Goal: Task Accomplishment & Management: Manage account settings

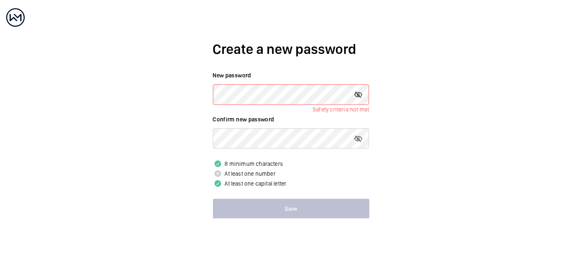
click at [360, 94] on mat-icon at bounding box center [358, 95] width 10 height 10
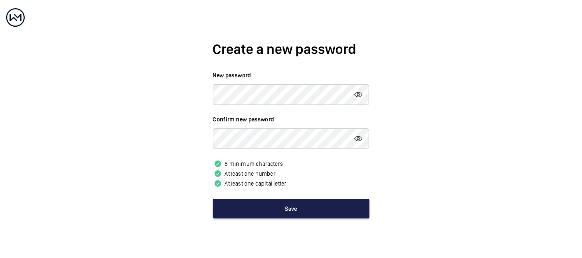
click at [281, 211] on button "Save" at bounding box center [291, 209] width 157 height 20
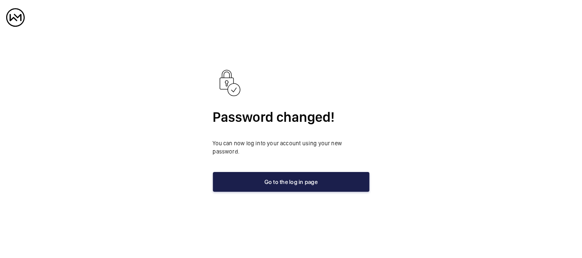
click at [295, 177] on button "Go to the log in page" at bounding box center [291, 182] width 157 height 20
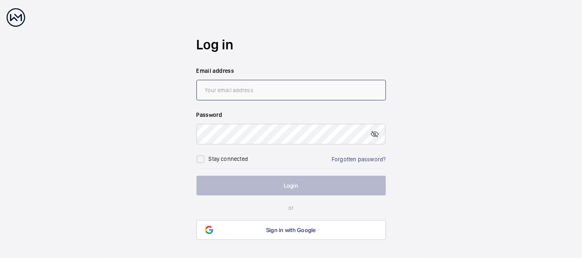
click at [211, 88] on input "email" at bounding box center [292, 90] width 190 height 21
drag, startPoint x: 251, startPoint y: 91, endPoint x: 182, endPoint y: 91, distance: 69.2
click at [182, 91] on wm-front-auth-container "Log in Email address Axacontractsupport25 Password Stay connected Forgotten pas…" at bounding box center [291, 138] width 582 height 276
click at [255, 89] on input "Axacontractsupport25" at bounding box center [292, 90] width 190 height 21
click at [266, 90] on input "Axacontractsupport25" at bounding box center [292, 90] width 190 height 21
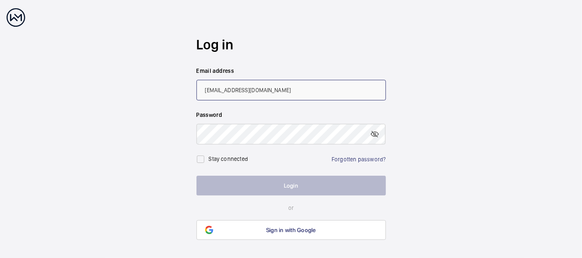
type input "[EMAIL_ADDRESS][DOMAIN_NAME]"
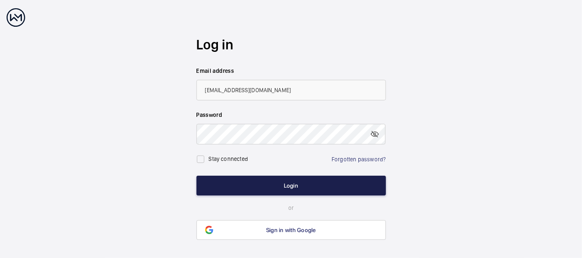
click at [287, 187] on button "Login" at bounding box center [292, 186] width 190 height 20
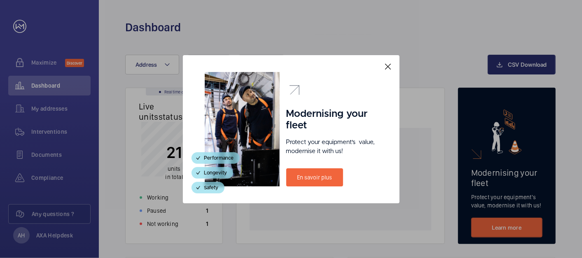
drag, startPoint x: 388, startPoint y: 67, endPoint x: 385, endPoint y: 73, distance: 7.0
click at [388, 68] on mat-icon at bounding box center [388, 67] width 10 height 10
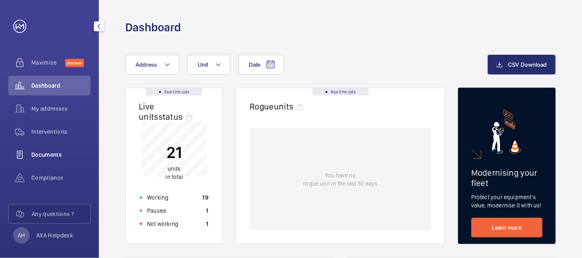
click at [53, 155] on span "Documents" at bounding box center [60, 155] width 59 height 8
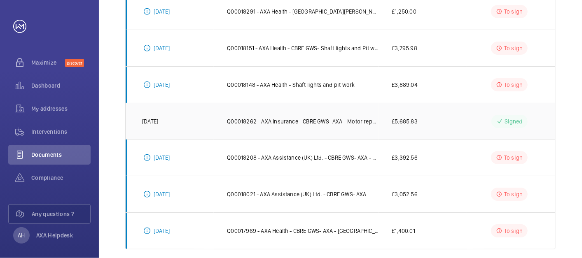
scroll to position [285, 0]
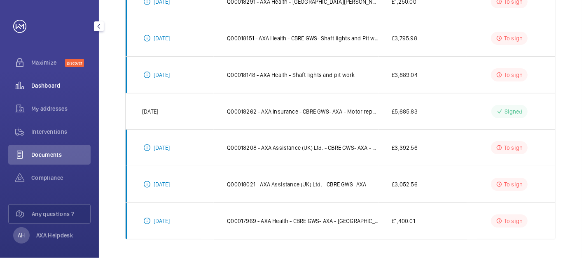
click at [51, 84] on span "Dashboard" at bounding box center [60, 86] width 59 height 8
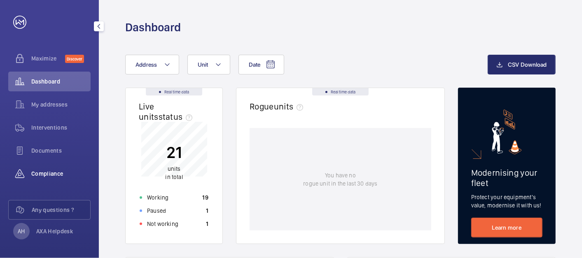
scroll to position [5, 0]
click at [62, 229] on p "AXA Helpdesk" at bounding box center [54, 230] width 37 height 8
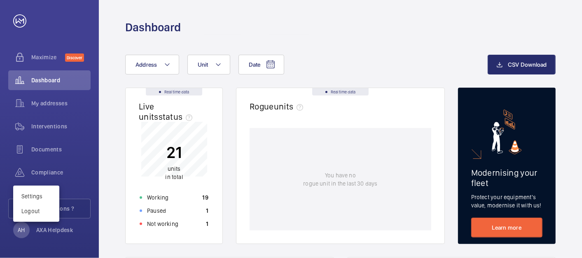
click at [59, 149] on div at bounding box center [291, 129] width 582 height 258
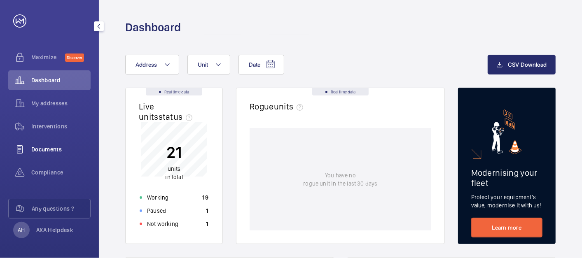
click at [51, 149] on span "Documents" at bounding box center [60, 149] width 59 height 8
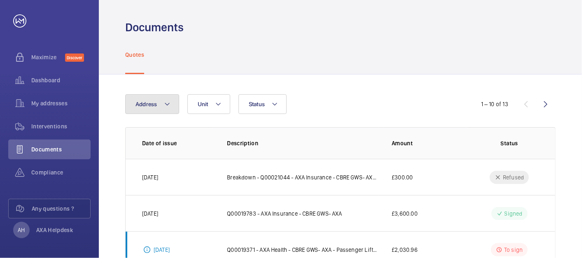
click at [170, 105] on button "Address" at bounding box center [152, 104] width 54 height 20
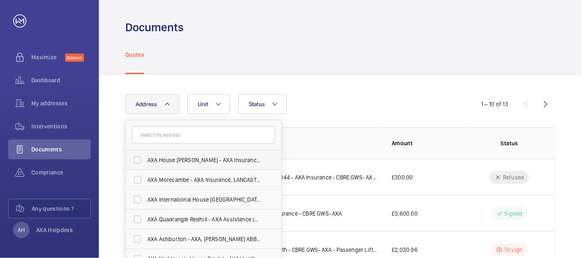
click at [191, 158] on span "AXA House [PERSON_NAME] - AXA Insurance, [PERSON_NAME] BL6 4SD" at bounding box center [203, 160] width 113 height 8
click at [146, 158] on input "AXA House [PERSON_NAME] - AXA Insurance, [PERSON_NAME] BL6 4SD" at bounding box center [137, 160] width 16 height 16
checkbox input "true"
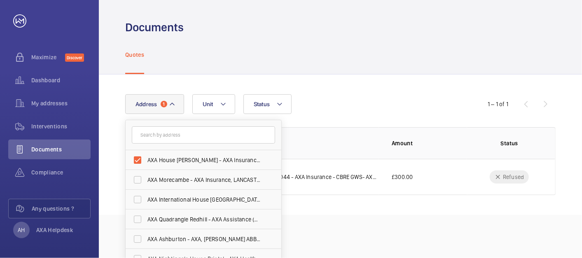
click at [354, 92] on div "Address 1 [GEOGRAPHIC_DATA] [GEOGRAPHIC_DATA] - AXA Insurance, [PERSON_NAME][GE…" at bounding box center [340, 145] width 483 height 140
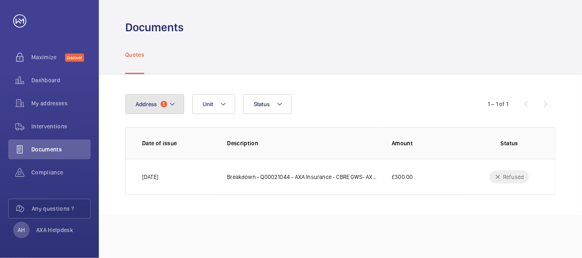
click at [173, 104] on mat-icon at bounding box center [172, 104] width 7 height 10
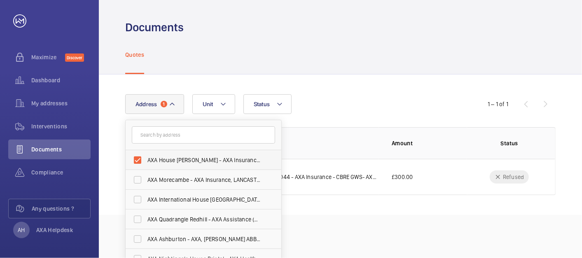
click at [139, 161] on label "AXA House [PERSON_NAME] - AXA Insurance, [PERSON_NAME] BL6 4SD" at bounding box center [197, 160] width 143 height 20
click at [139, 161] on input "AXA House [PERSON_NAME] - AXA Insurance, [PERSON_NAME] BL6 4SD" at bounding box center [137, 160] width 16 height 16
checkbox input "false"
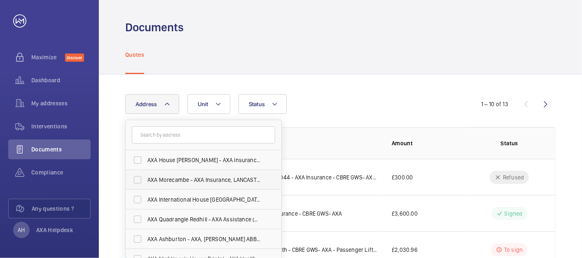
click at [184, 180] on span "AXA Morecambe - AXA Insurance, LANCASTER LA3 3PA" at bounding box center [203, 180] width 113 height 8
click at [146, 180] on input "AXA Morecambe - AXA Insurance, LANCASTER LA3 3PA" at bounding box center [137, 180] width 16 height 16
checkbox input "true"
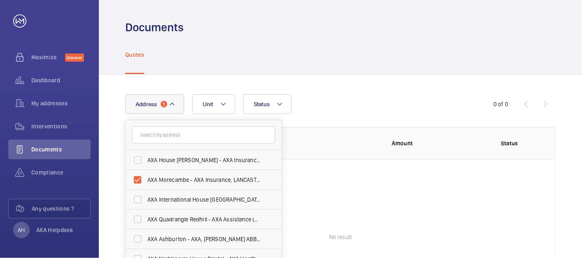
click at [321, 102] on div "Address 1 [GEOGRAPHIC_DATA] [GEOGRAPHIC_DATA] - AXA Insurance, [PERSON_NAME][GE…" at bounding box center [291, 104] width 332 height 20
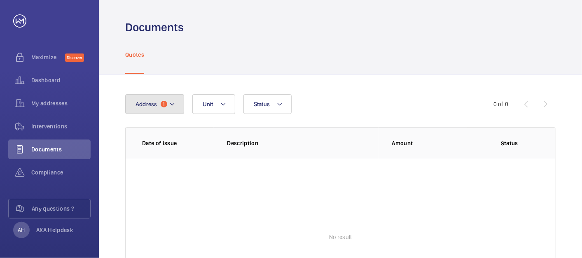
click at [173, 104] on mat-icon at bounding box center [172, 104] width 7 height 10
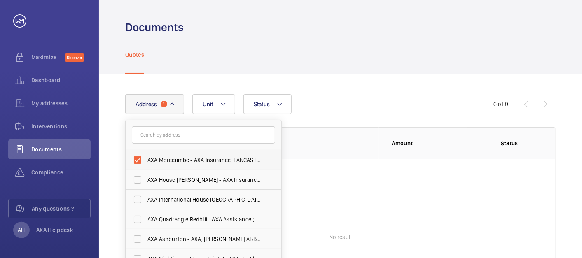
drag, startPoint x: 140, startPoint y: 159, endPoint x: 151, endPoint y: 147, distance: 15.7
click at [140, 159] on label "AXA Morecambe - AXA Insurance, LANCASTER LA3 3PA" at bounding box center [197, 160] width 143 height 20
click at [140, 159] on input "AXA Morecambe - AXA Insurance, LANCASTER LA3 3PA" at bounding box center [137, 160] width 16 height 16
checkbox input "false"
drag, startPoint x: 196, startPoint y: 51, endPoint x: 186, endPoint y: 63, distance: 15.5
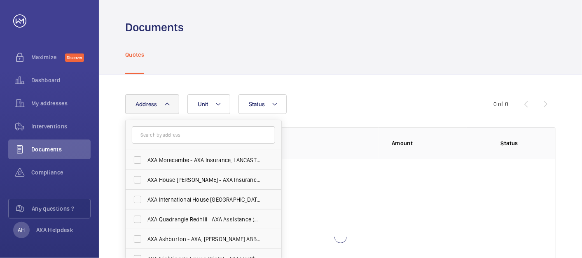
click at [196, 53] on div "Quotes" at bounding box center [340, 54] width 431 height 39
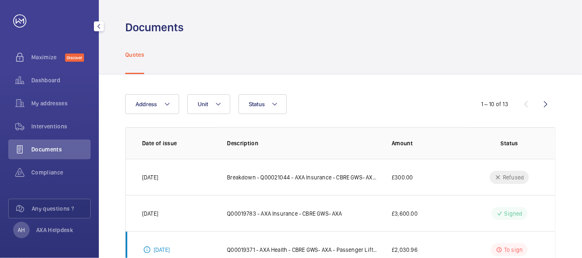
click at [98, 27] on mat-icon "button" at bounding box center [99, 26] width 10 height 7
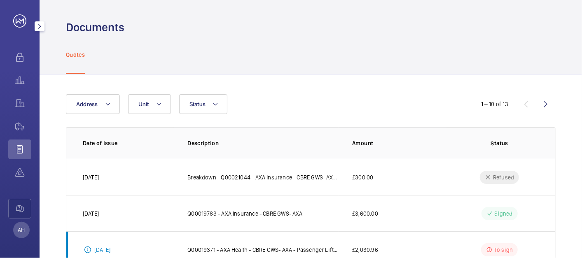
click at [39, 25] on mat-icon "button" at bounding box center [40, 26] width 10 height 7
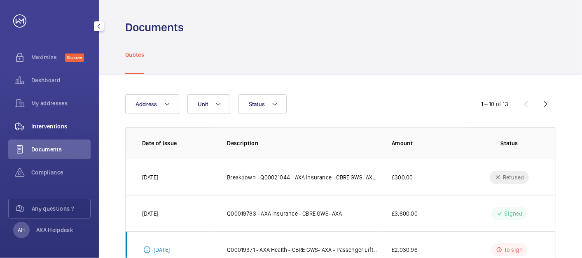
click at [48, 124] on span "Interventions" at bounding box center [60, 126] width 59 height 8
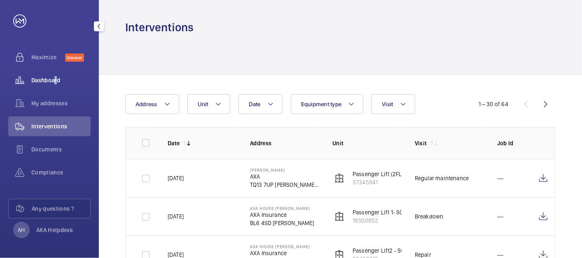
click at [54, 80] on span "Dashboard" at bounding box center [60, 80] width 59 height 8
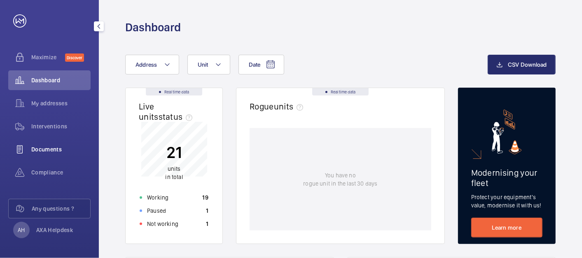
click at [58, 147] on span "Documents" at bounding box center [60, 149] width 59 height 8
